Goal: Check status: Check status

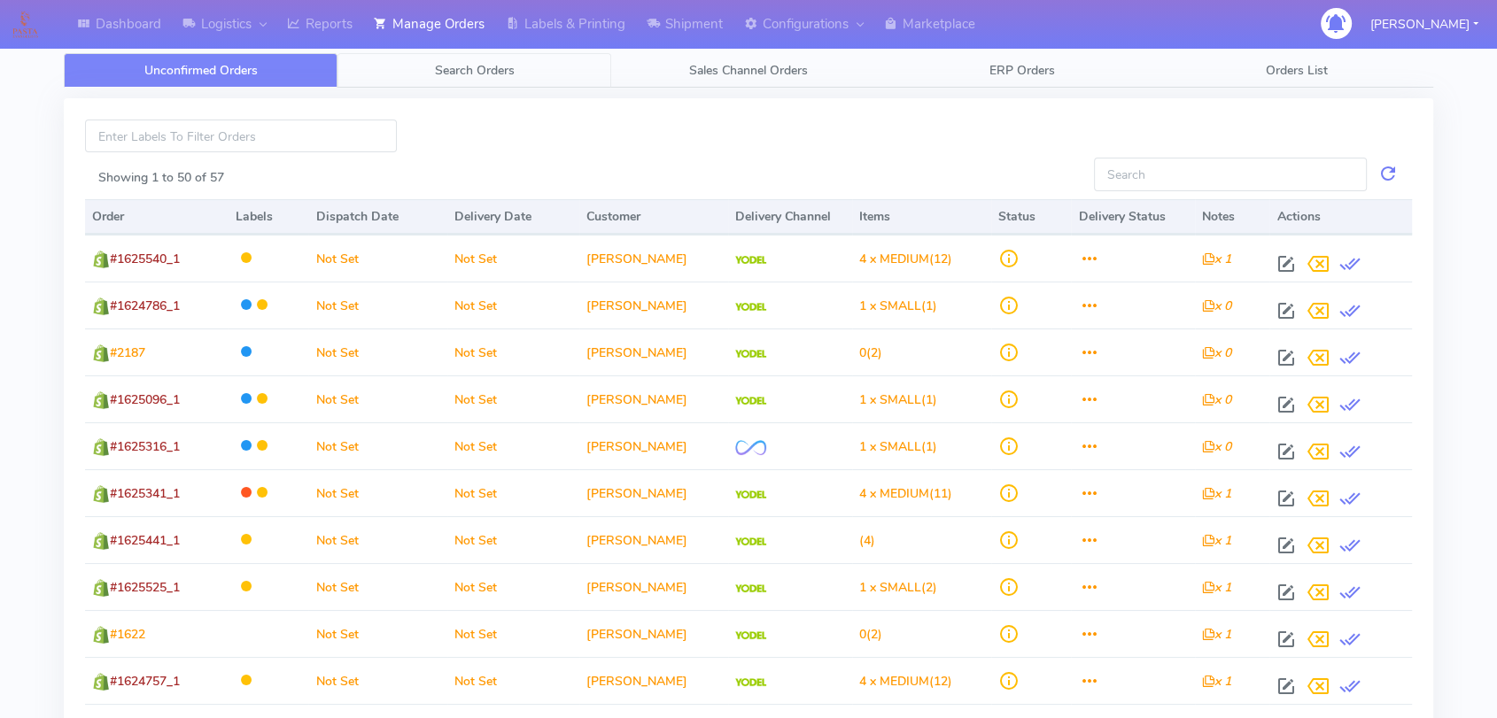
click at [479, 70] on span "Search Orders" at bounding box center [475, 70] width 80 height 17
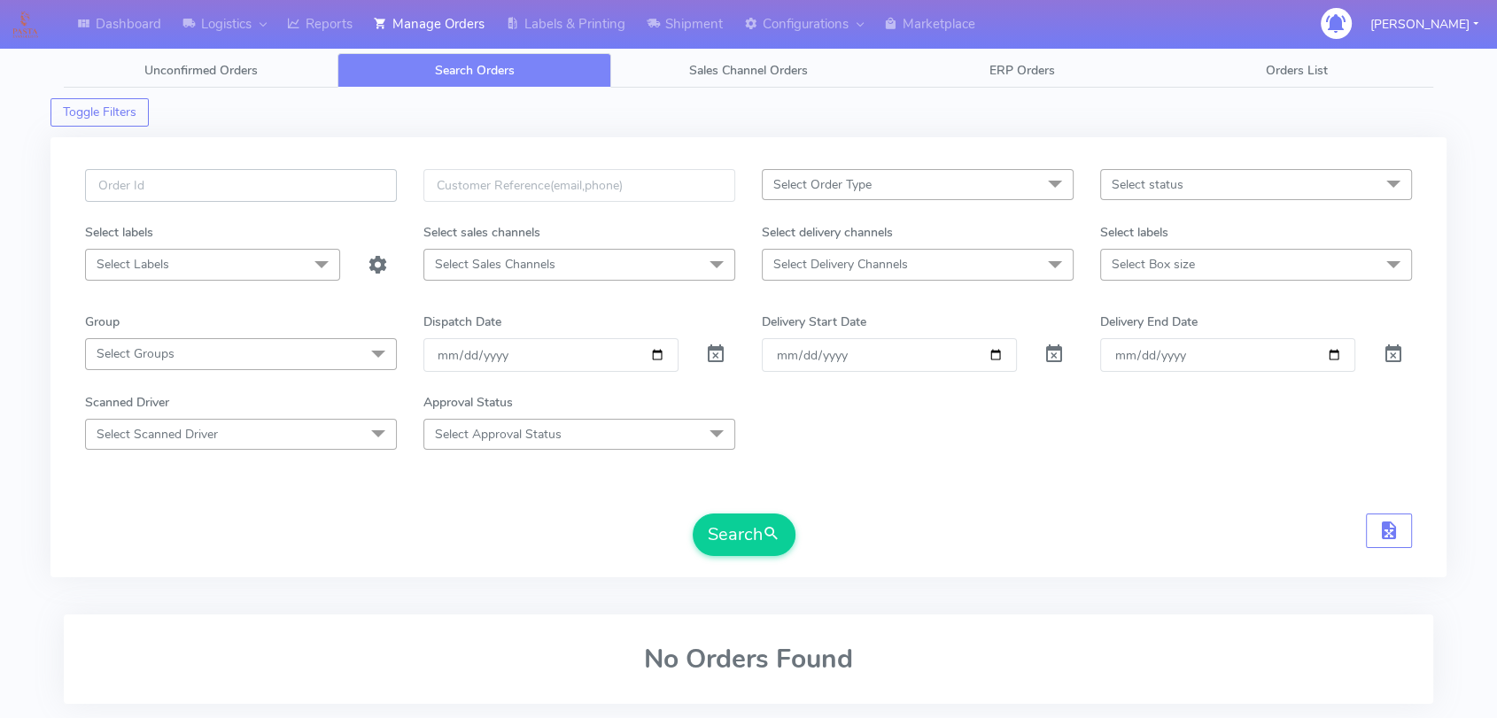
click at [182, 186] on input "text" at bounding box center [241, 185] width 312 height 33
paste input "1619665"
type input "1619665"
click at [707, 350] on span at bounding box center [715, 358] width 21 height 17
click at [745, 552] on button "Search" at bounding box center [744, 535] width 103 height 43
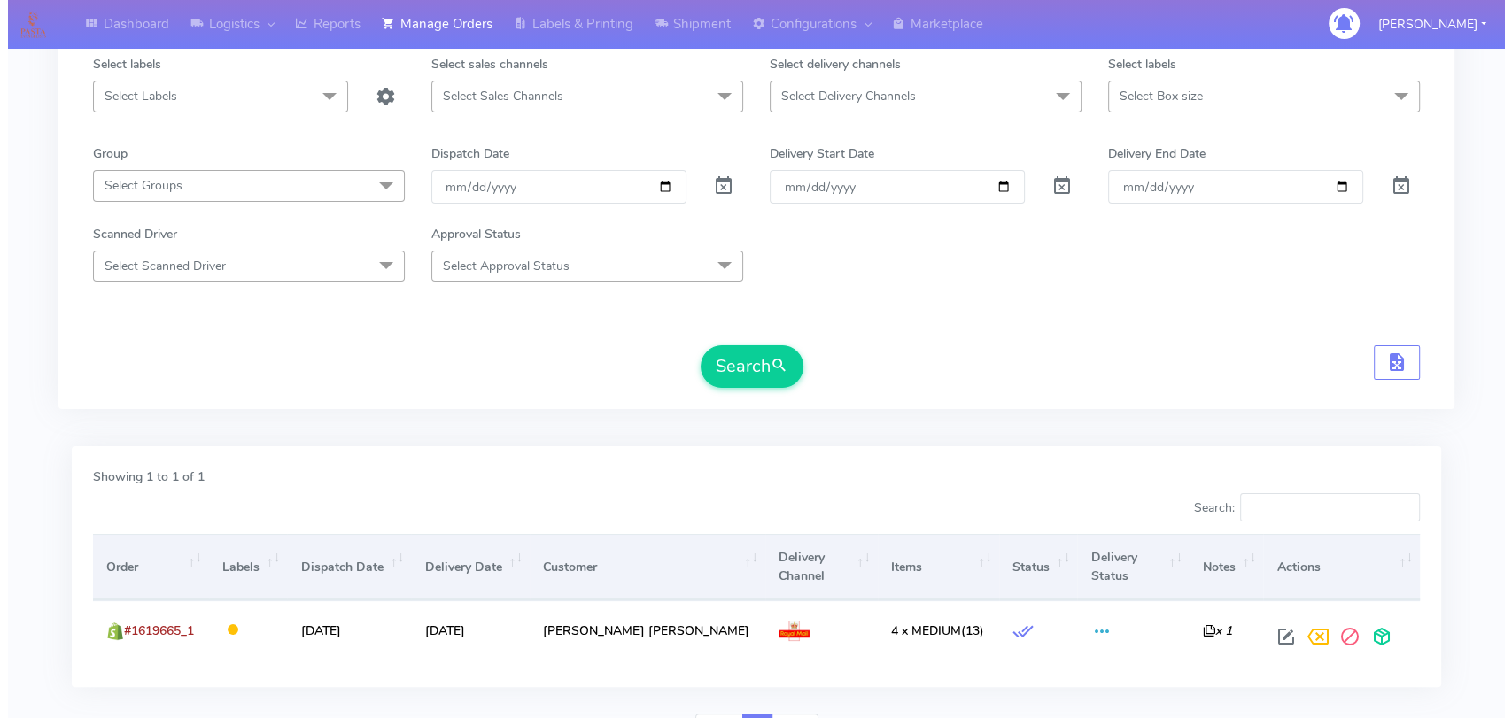
scroll to position [261, 0]
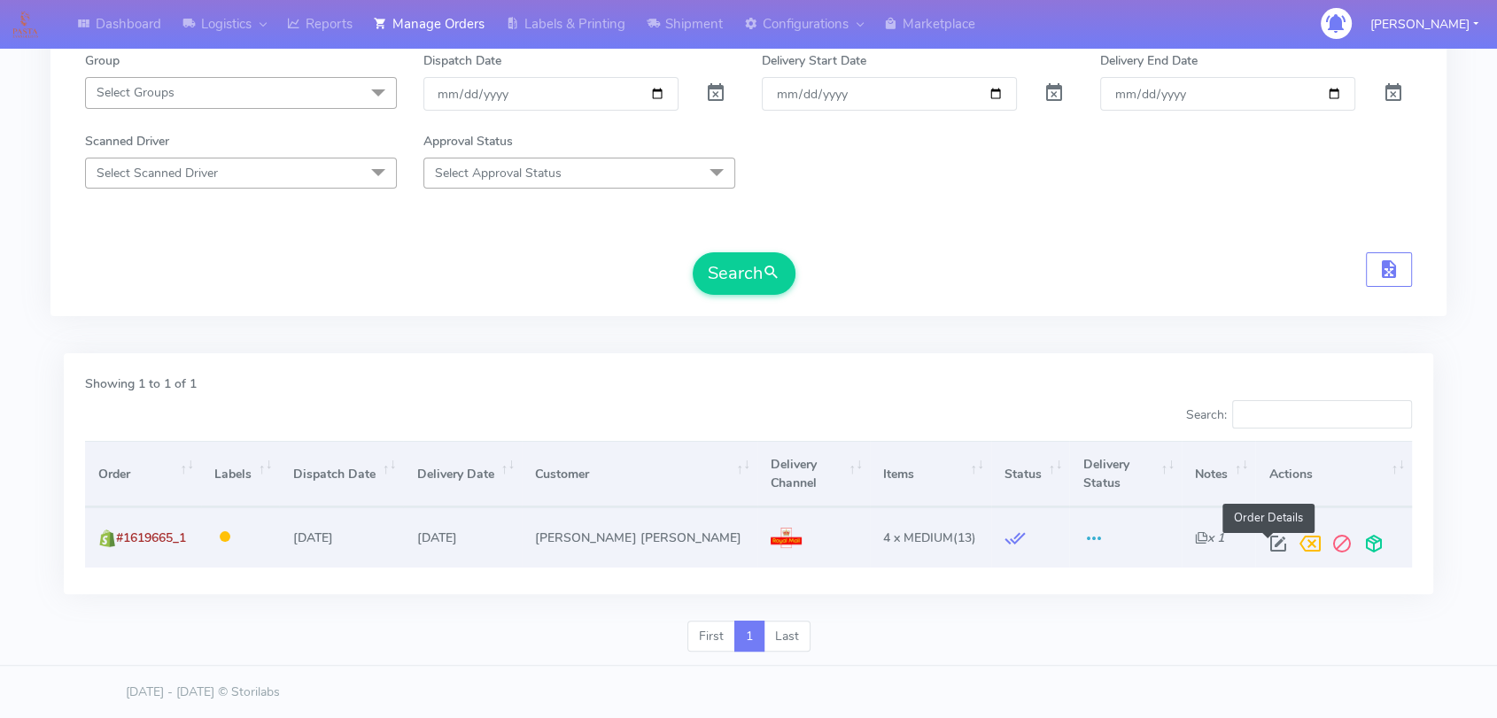
click at [1246, 547] on span at bounding box center [1278, 548] width 32 height 17
select select "3"
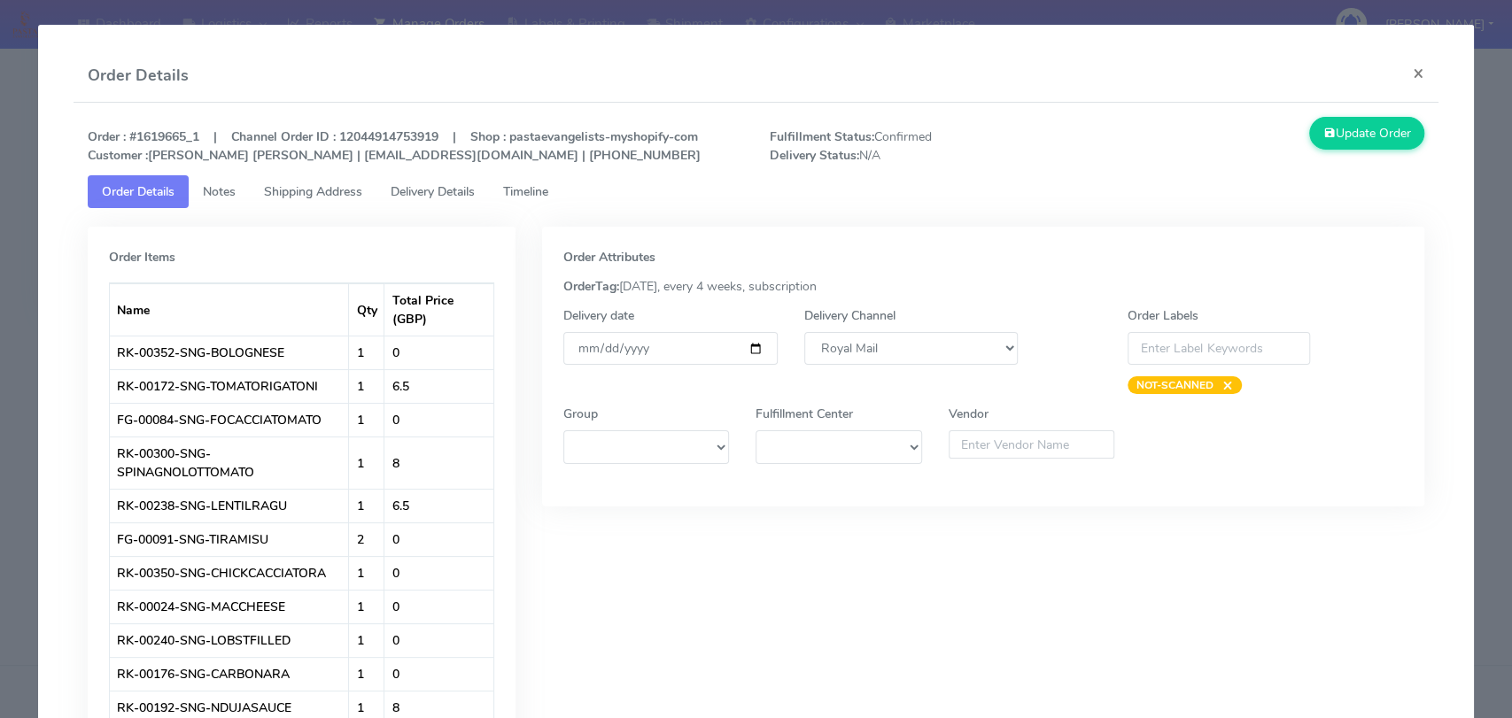
click at [414, 193] on span "Delivery Details" at bounding box center [433, 191] width 84 height 17
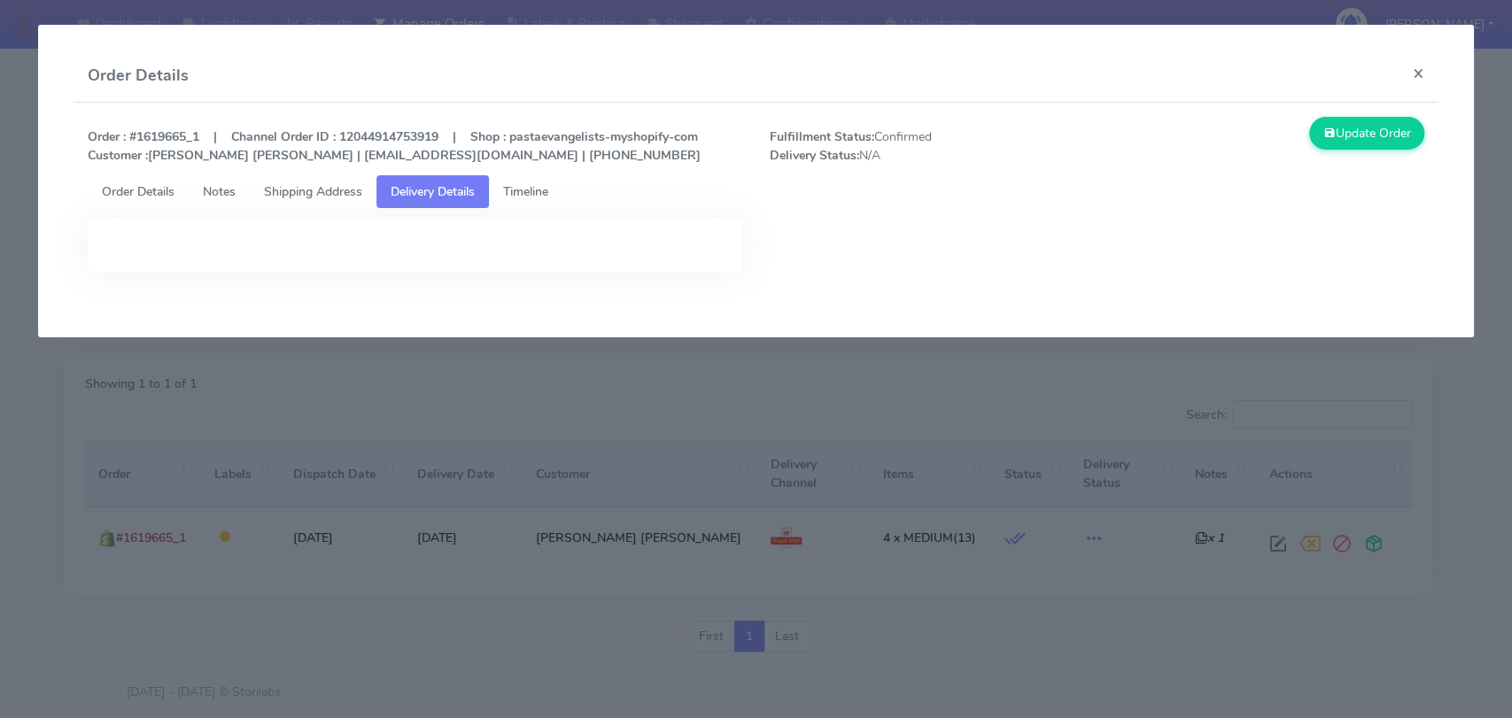
click at [939, 233] on div at bounding box center [755, 253] width 1363 height 90
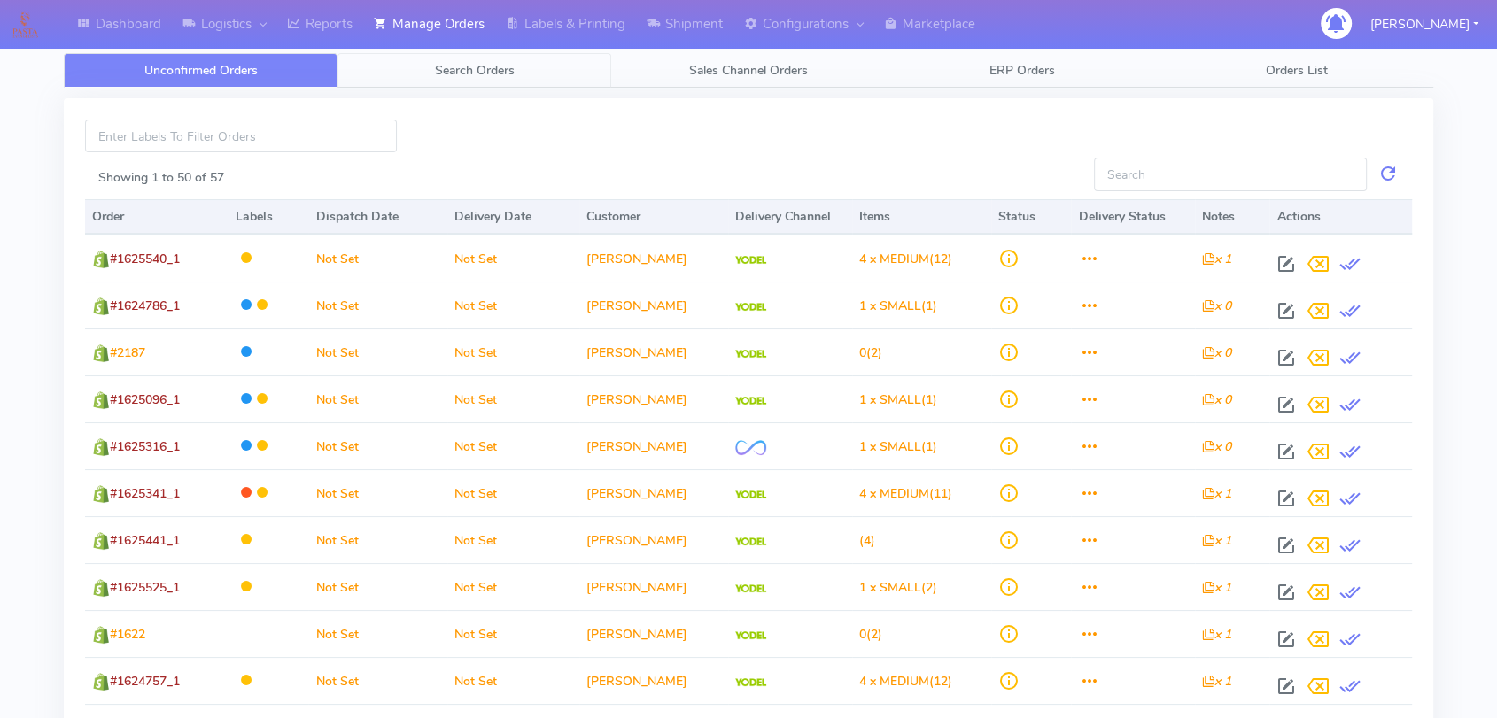
click at [540, 70] on link "Search Orders" at bounding box center [475, 70] width 274 height 35
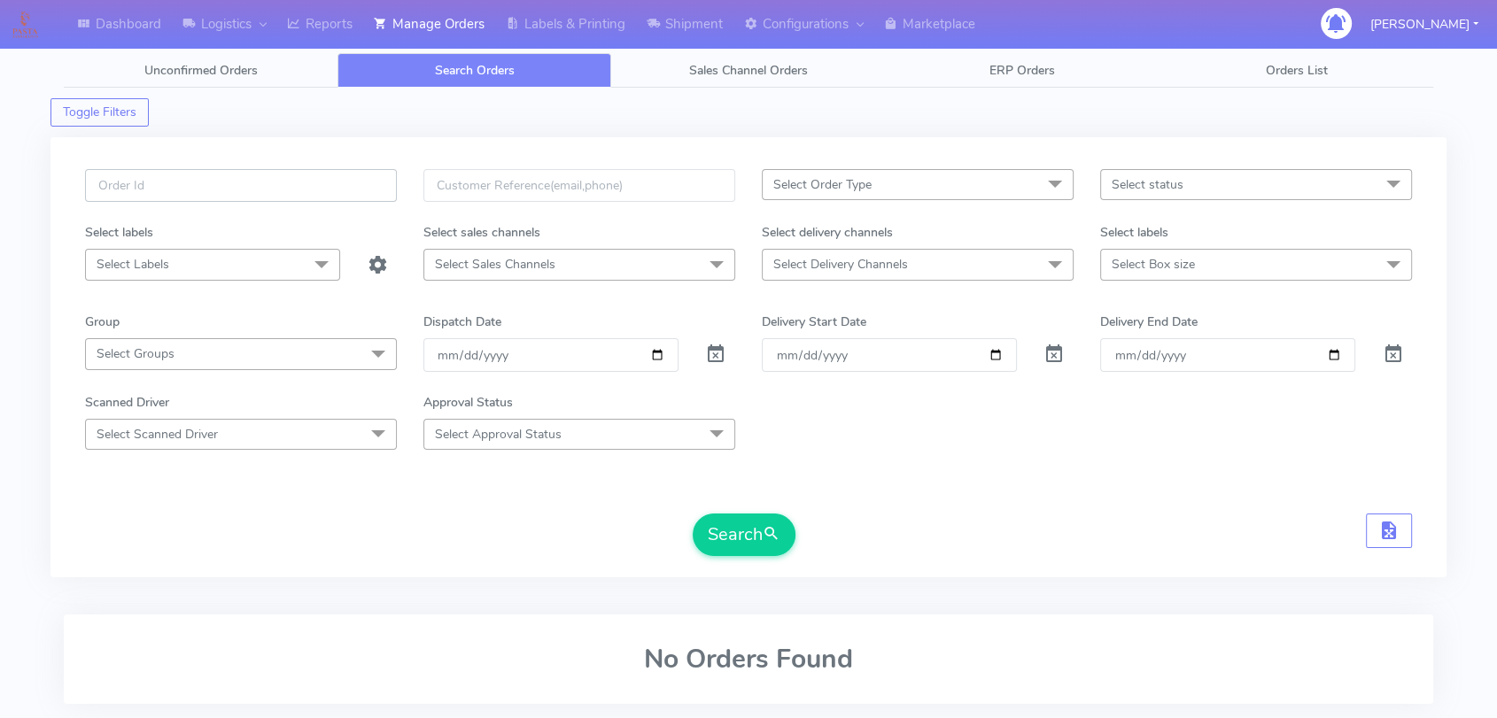
click at [273, 177] on input "text" at bounding box center [241, 185] width 312 height 33
paste input "1619665"
type input "1619665"
click at [712, 350] on span at bounding box center [715, 358] width 21 height 17
click at [730, 530] on button "Search" at bounding box center [744, 535] width 103 height 43
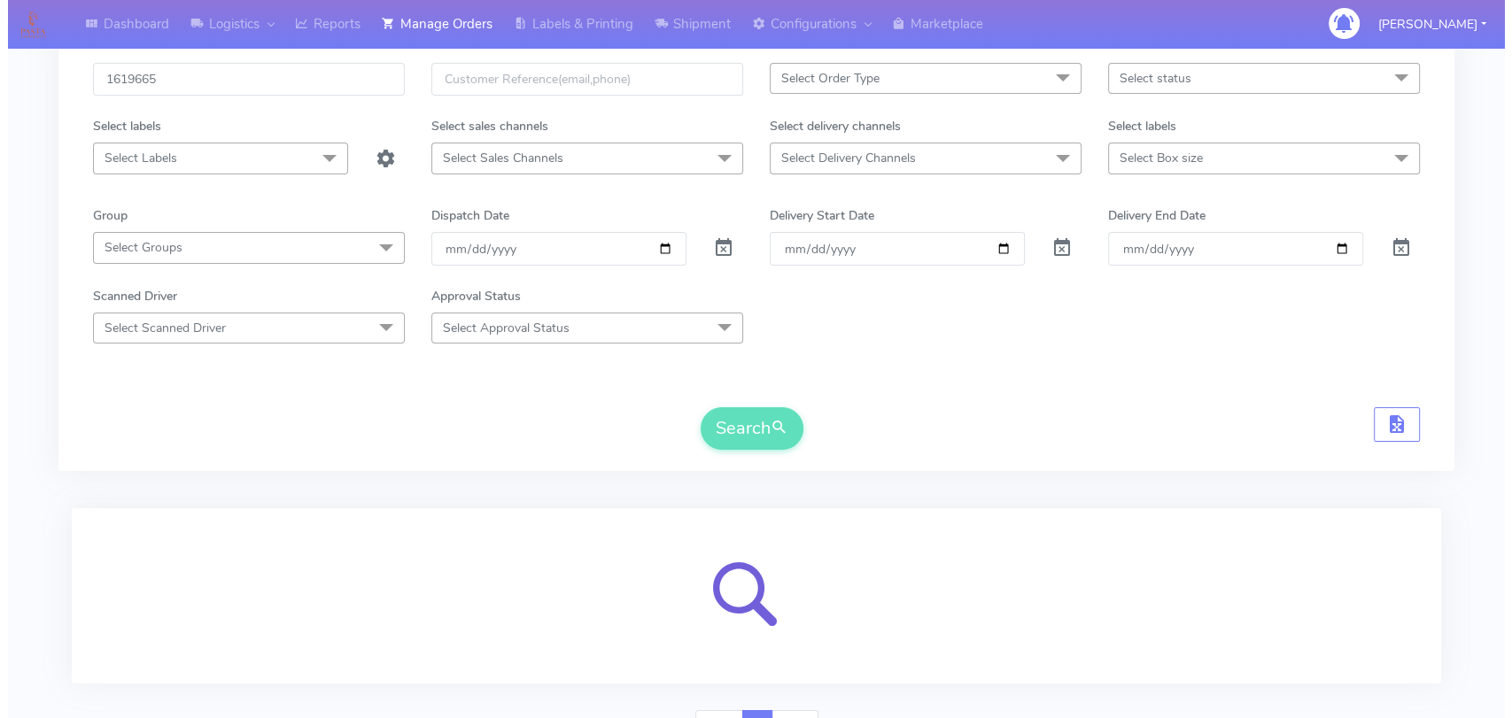
scroll to position [196, 0]
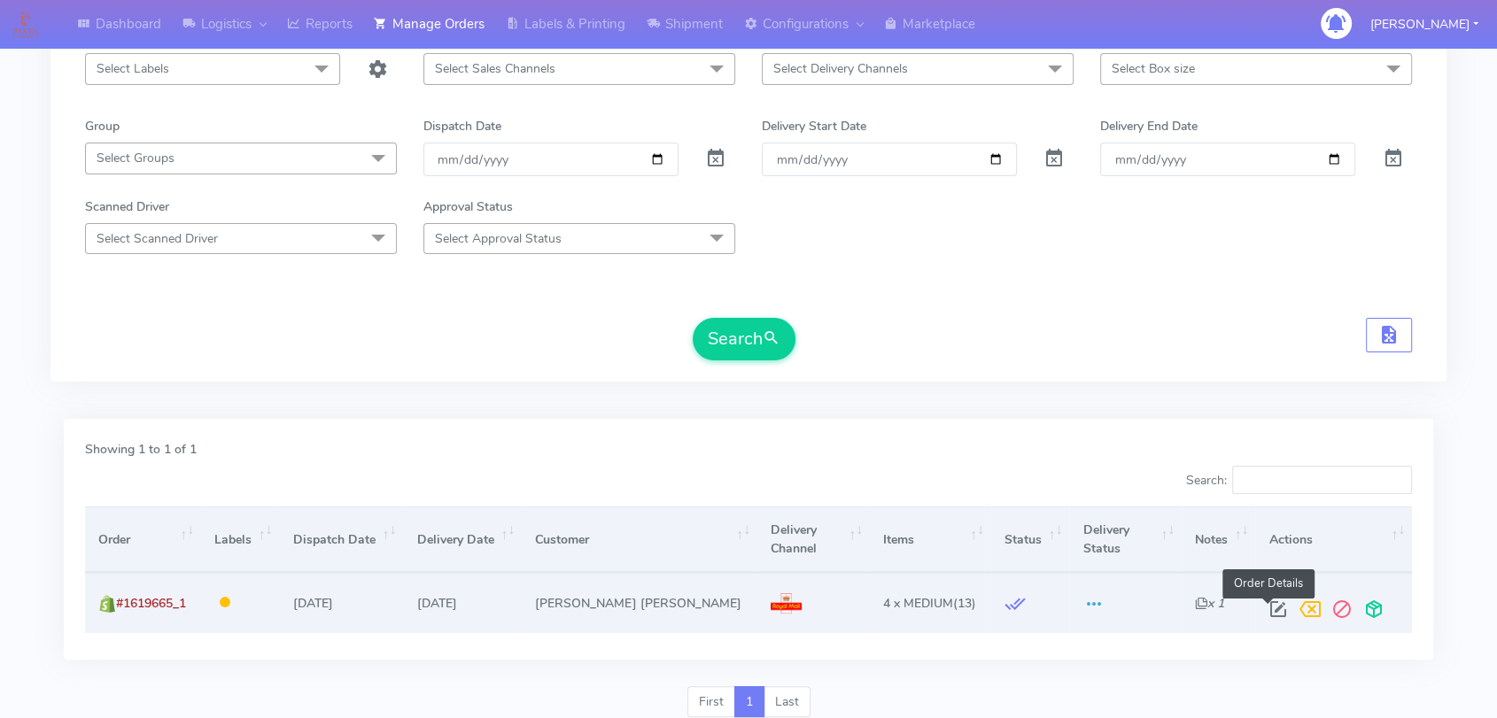
click at [1262, 605] on span at bounding box center [1278, 613] width 32 height 17
select select "3"
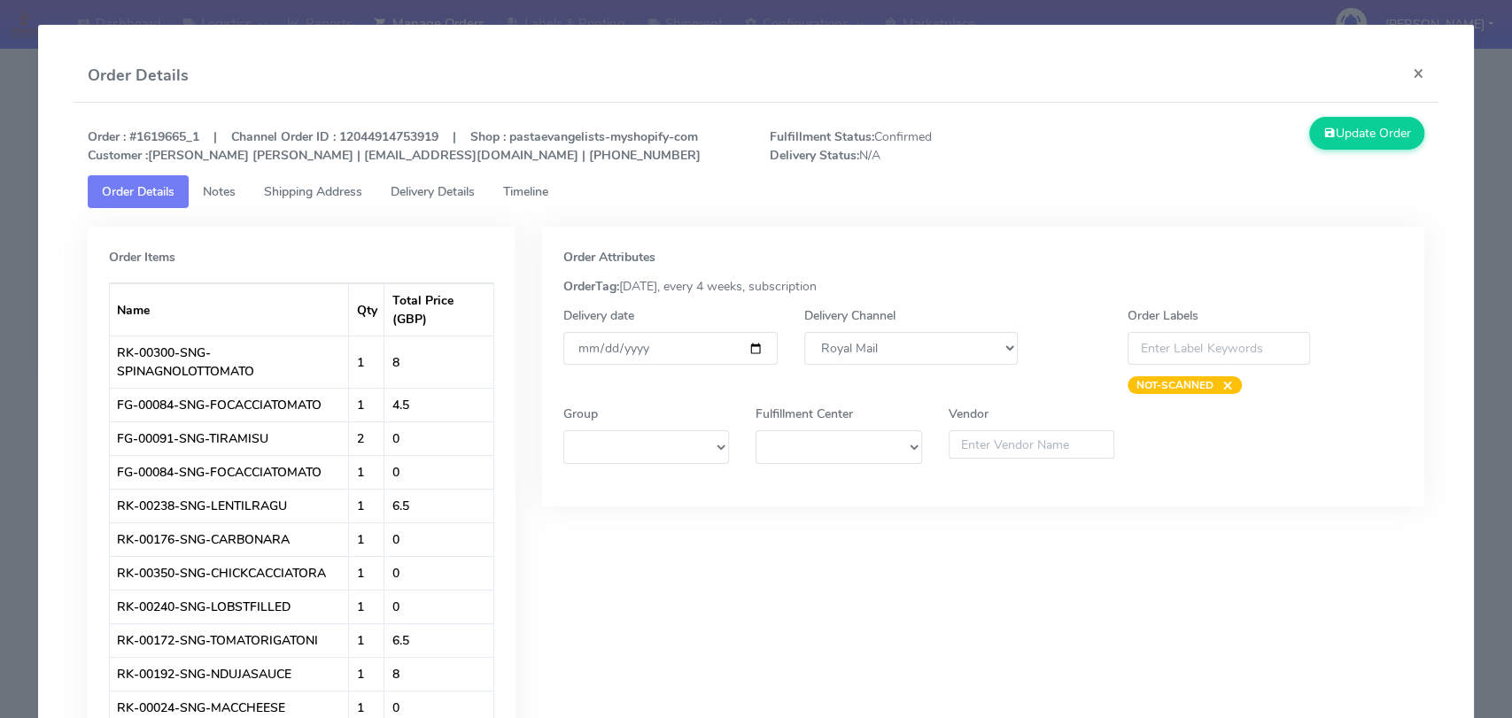
click at [397, 188] on span "Delivery Details" at bounding box center [433, 191] width 84 height 17
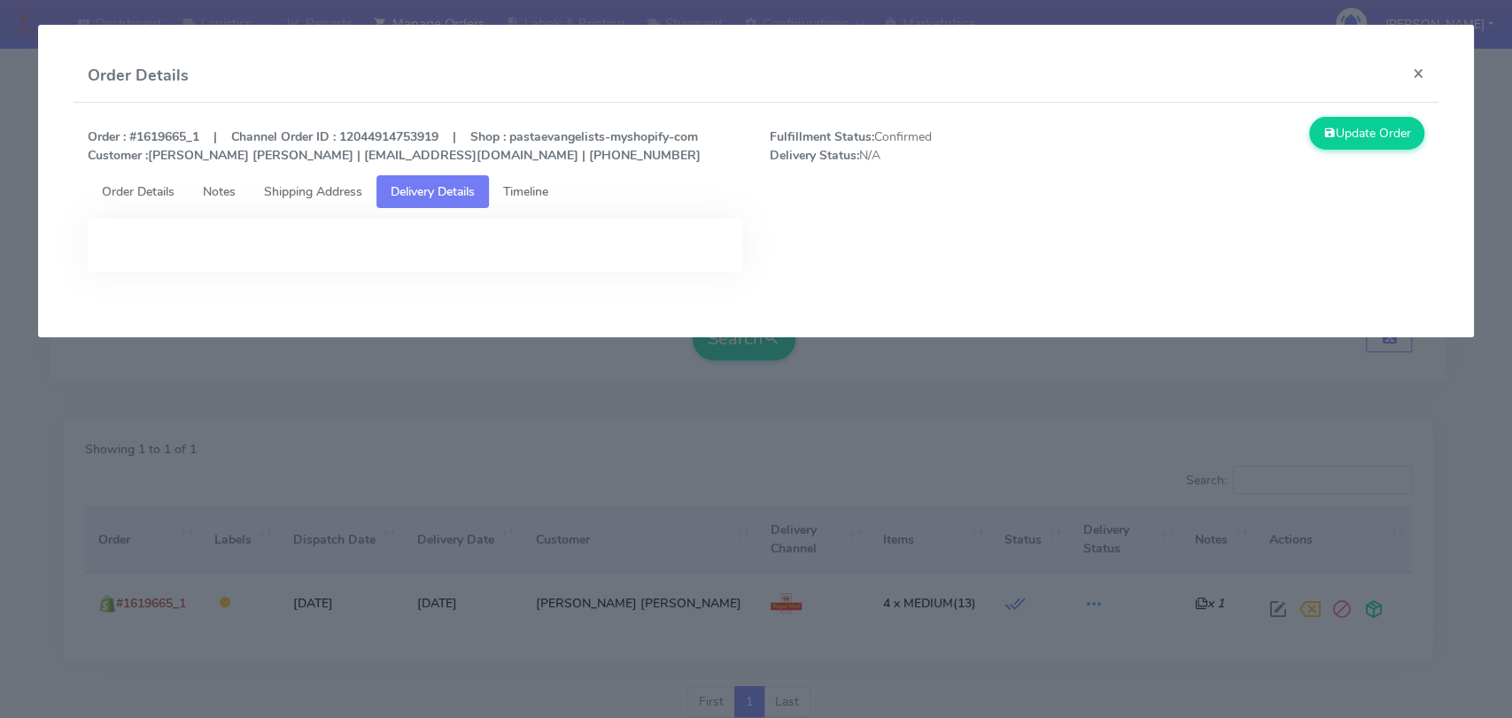
click at [530, 193] on span "Timeline" at bounding box center [525, 191] width 45 height 17
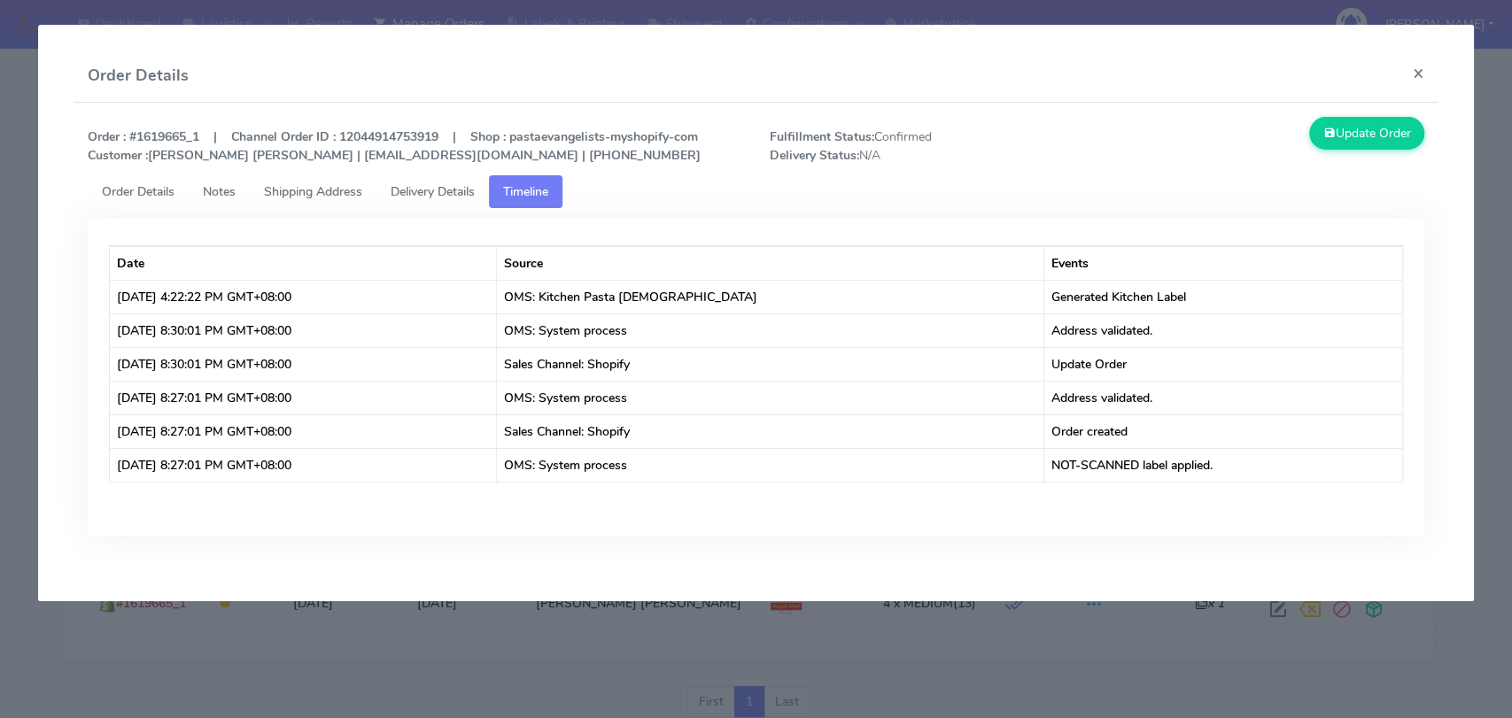
click at [425, 180] on link "Delivery Details" at bounding box center [433, 191] width 113 height 33
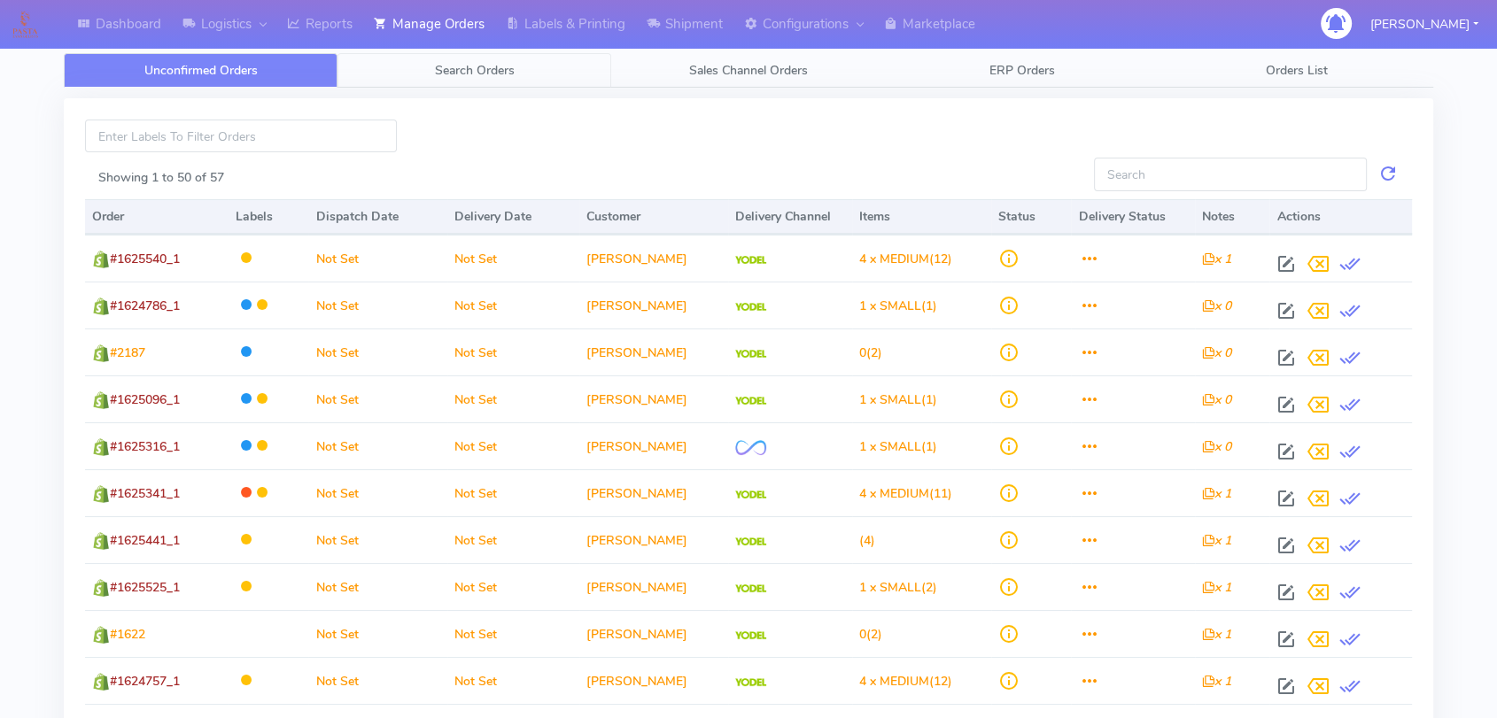
click at [461, 66] on span "Search Orders" at bounding box center [475, 70] width 80 height 17
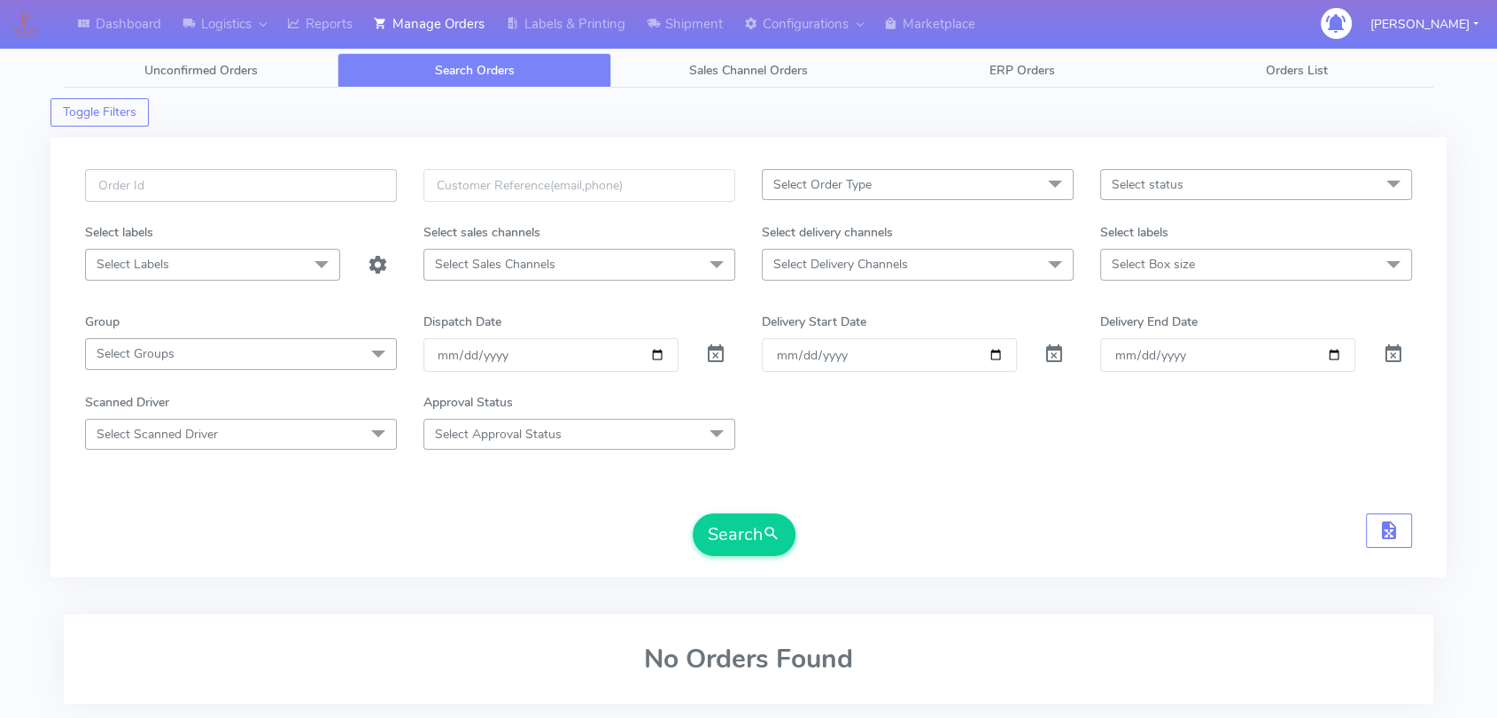
click at [242, 186] on input "text" at bounding box center [241, 185] width 312 height 33
paste input "1619665"
type input "1619665"
click at [718, 360] on span at bounding box center [715, 358] width 21 height 17
click at [732, 536] on button "Search" at bounding box center [744, 535] width 103 height 43
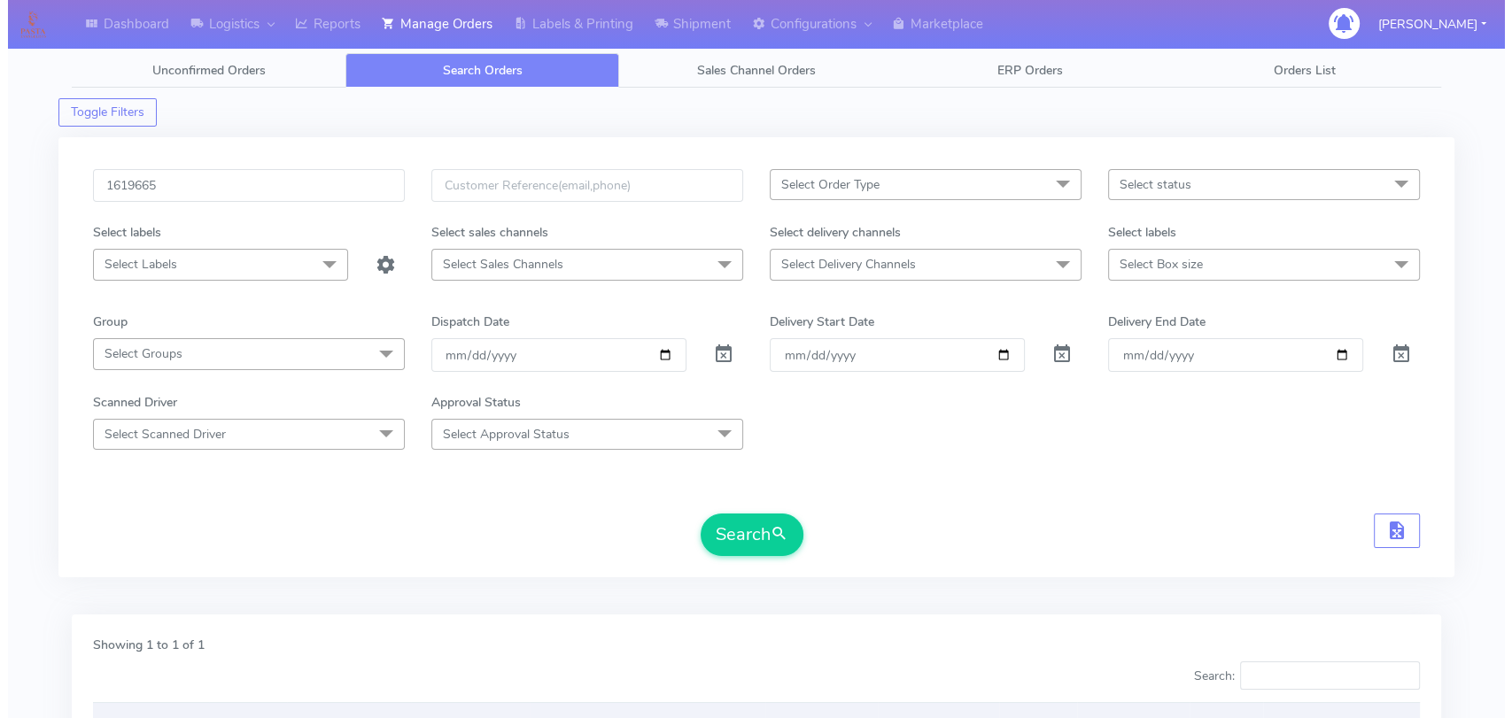
scroll to position [197, 0]
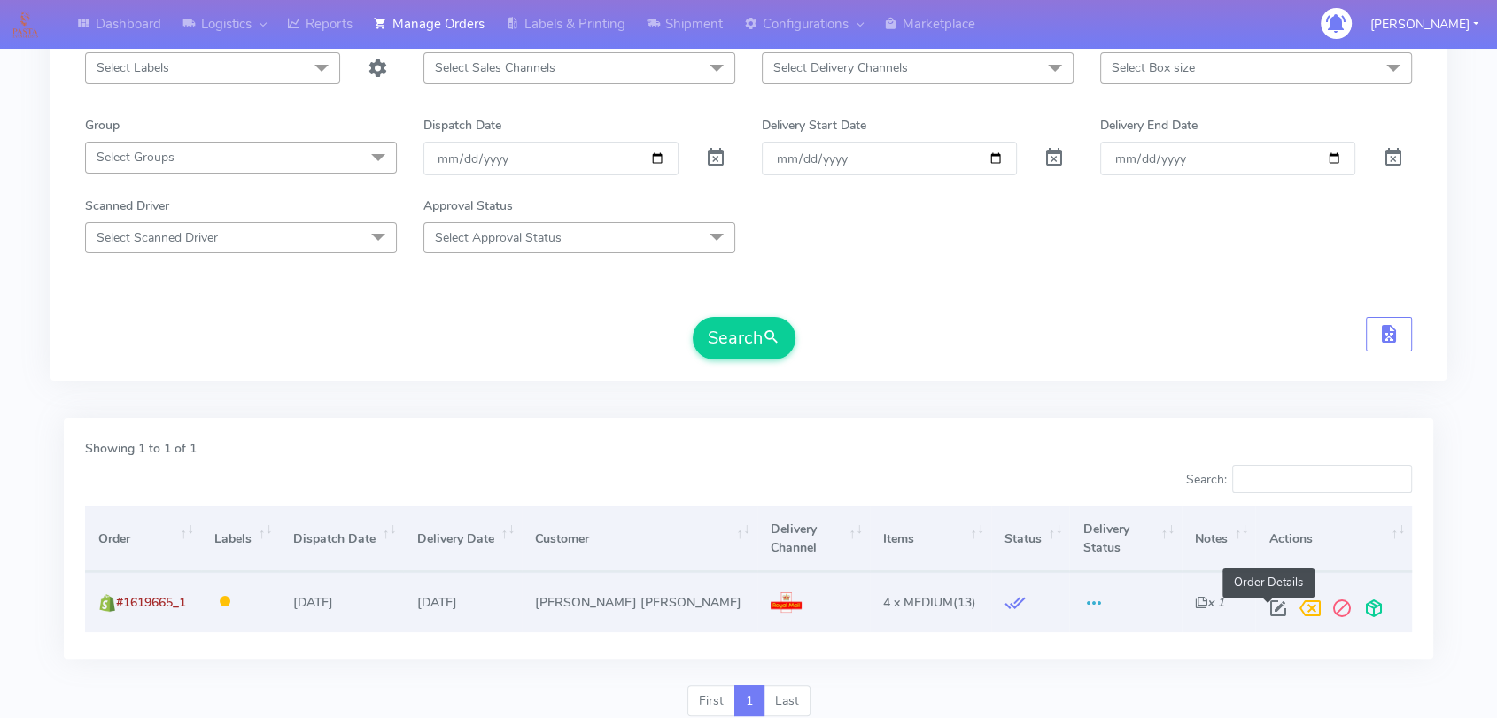
click at [1270, 606] on span at bounding box center [1278, 612] width 32 height 17
select select "3"
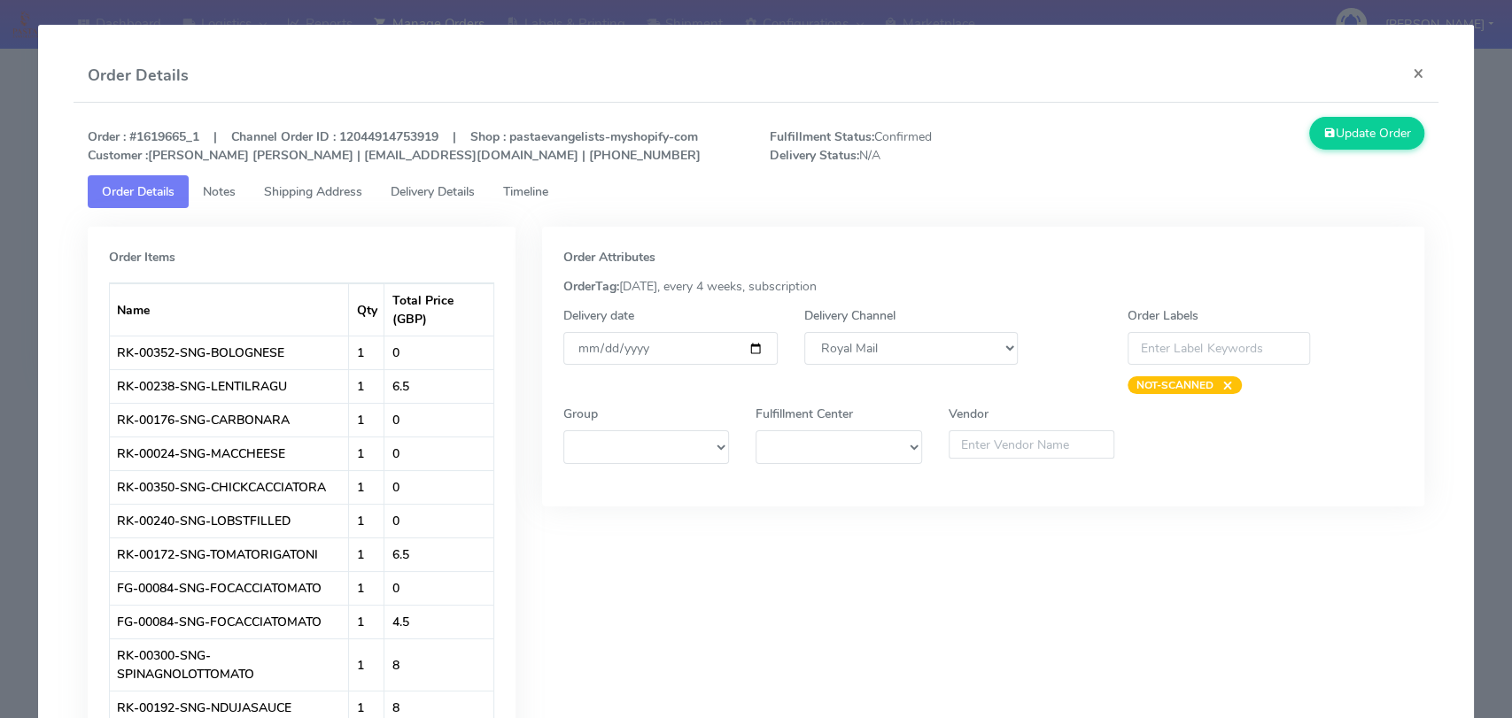
click at [451, 196] on span "Delivery Details" at bounding box center [433, 191] width 84 height 17
